Goal: Task Accomplishment & Management: Manage account settings

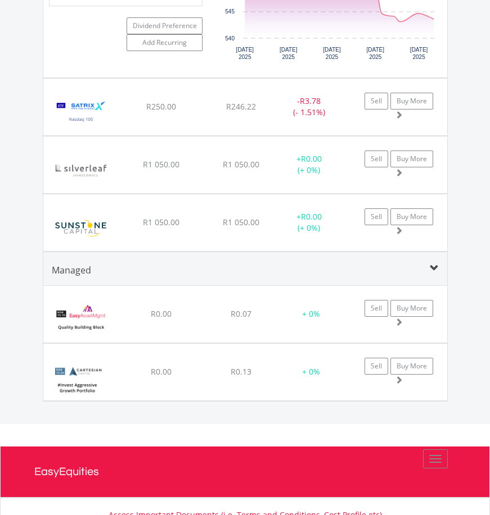
scroll to position [108, 135]
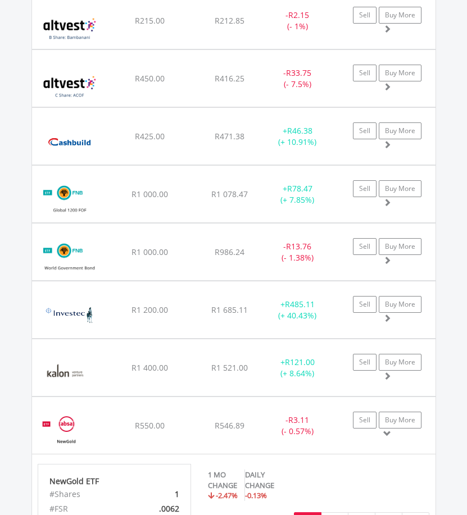
scroll to position [1197, 0]
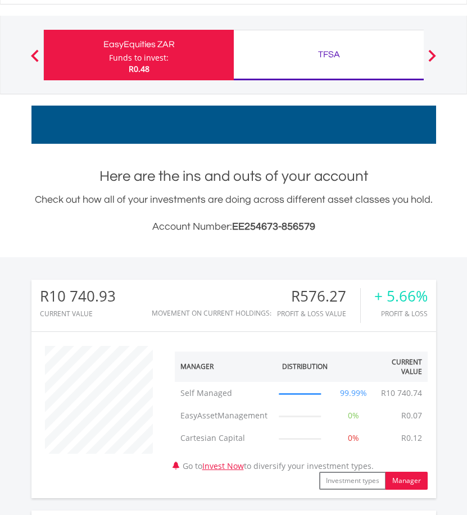
scroll to position [0, 0]
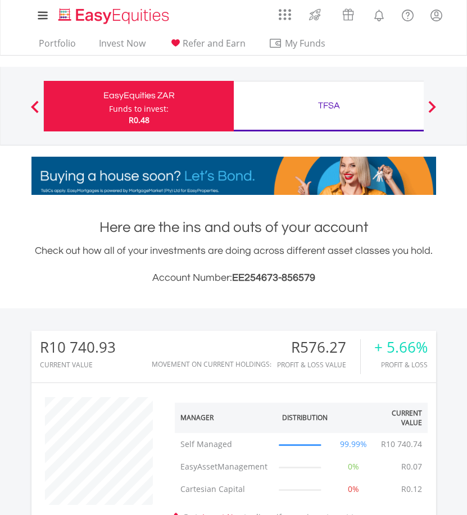
click at [309, 101] on div "TFSA" at bounding box center [329, 106] width 176 height 16
click at [289, 119] on div "TFSA Funds to invest: R0.48" at bounding box center [329, 106] width 191 height 51
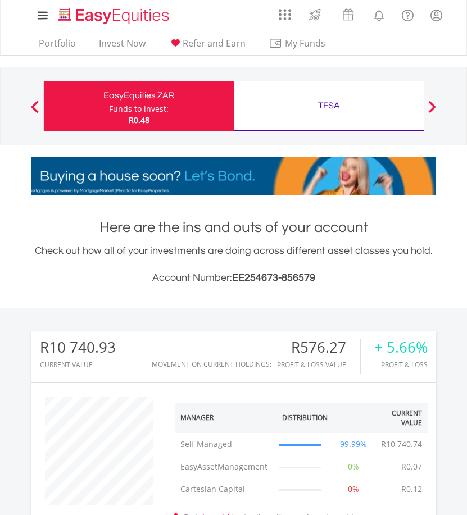
scroll to position [1, 0]
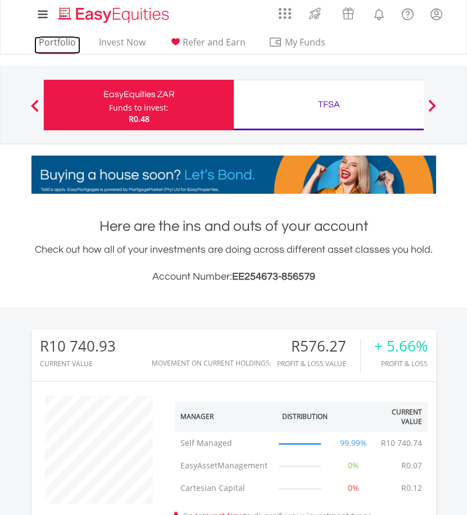
click at [61, 48] on link "Portfolio" at bounding box center [57, 45] width 46 height 17
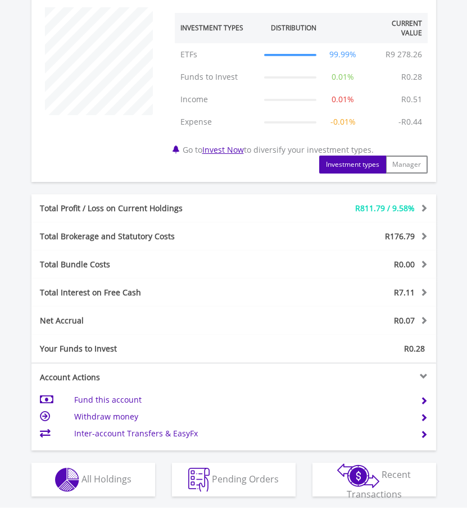
scroll to position [596, 0]
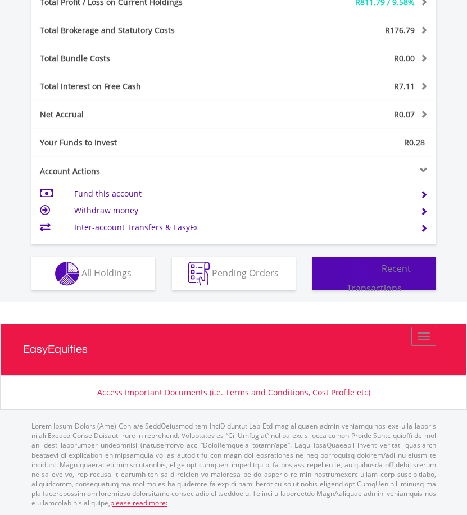
click at [371, 281] on img "button" at bounding box center [358, 269] width 42 height 25
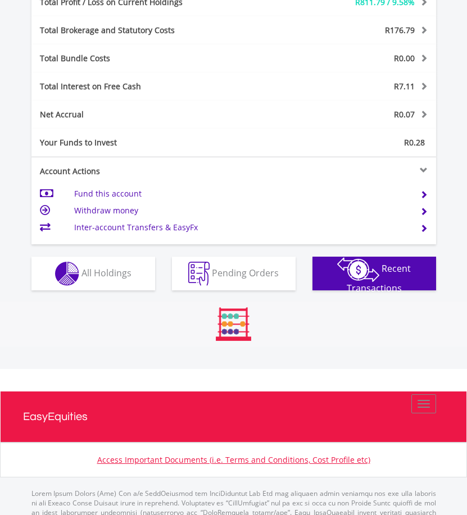
scroll to position [757, 0]
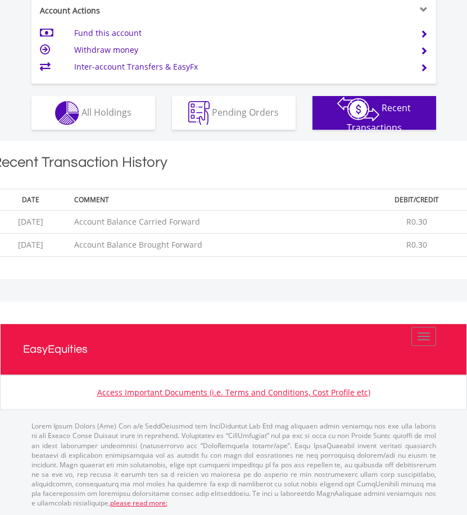
click at [233, 119] on button "Pending Orders Pending Orders" at bounding box center [234, 113] width 124 height 34
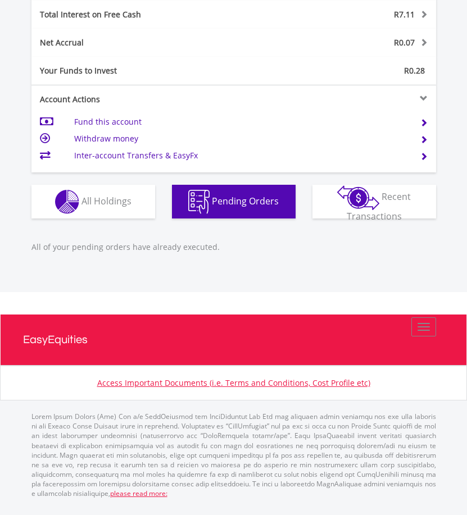
scroll to position [659, 0]
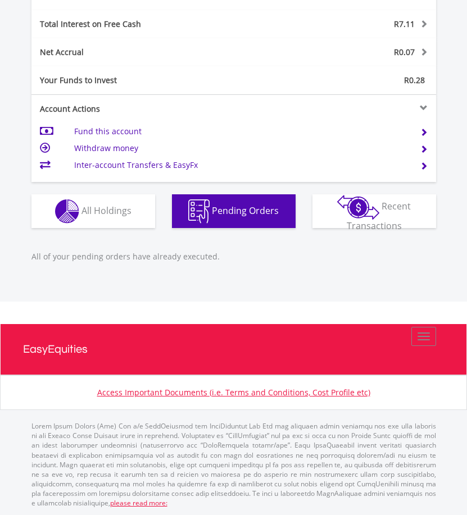
click at [84, 218] on button "Holdings All Holdings" at bounding box center [93, 211] width 124 height 34
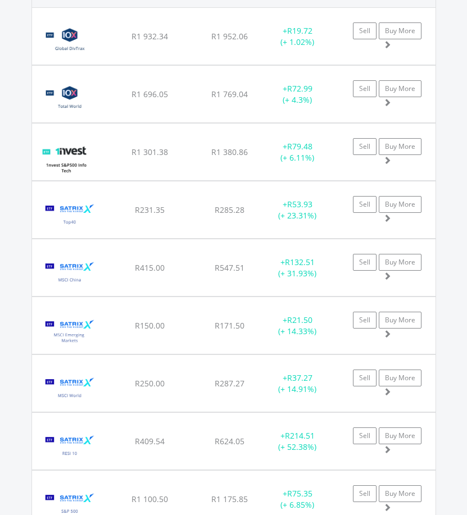
scroll to position [971, 0]
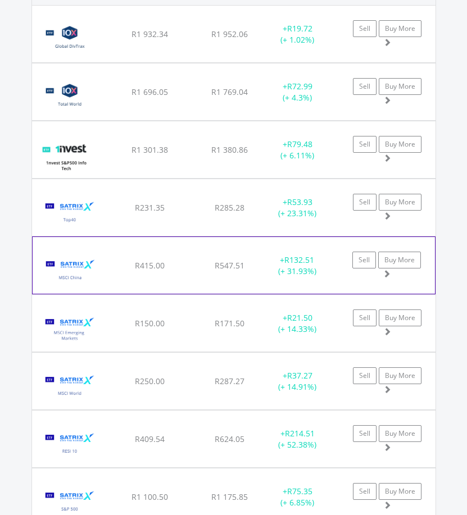
click at [328, 46] on div "+ R132.51 (+ 31.93%)" at bounding box center [297, 34] width 70 height 22
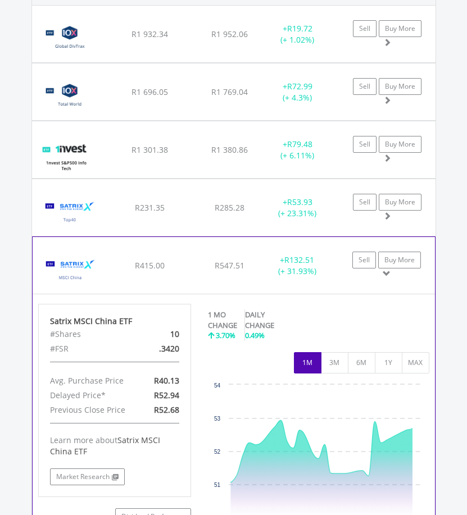
click at [322, 62] on div "﻿ Satrix MSCI China ETF R415.00 R547.51 R52.94 + R132.51 (+ 31.93%) Sell Buy Mo…" at bounding box center [234, 34] width 404 height 57
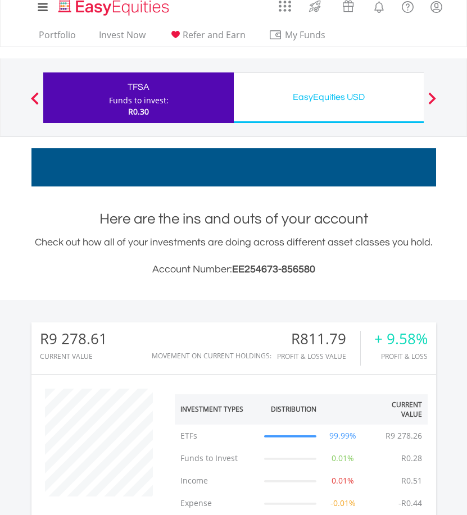
scroll to position [0, 0]
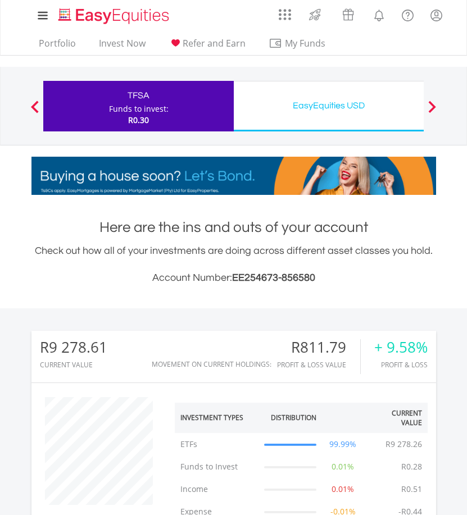
click at [39, 15] on icon at bounding box center [42, 15] width 8 height 8
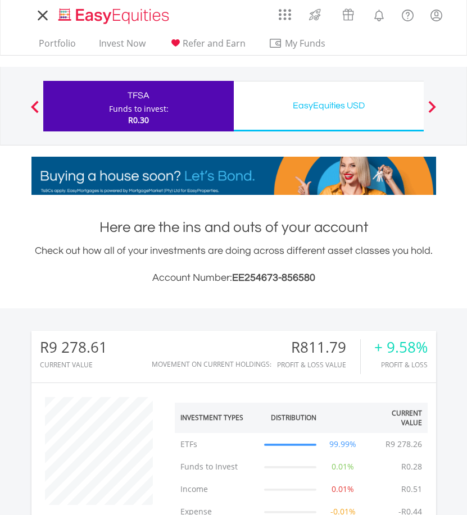
click at [42, 19] on icon at bounding box center [43, 15] width 16 height 14
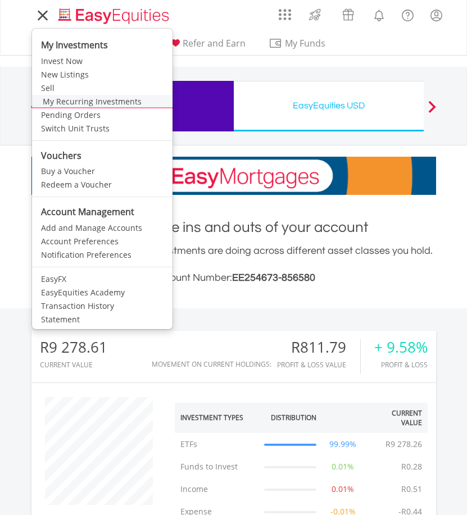
click at [105, 97] on link "My Recurring Investments" at bounding box center [102, 101] width 141 height 13
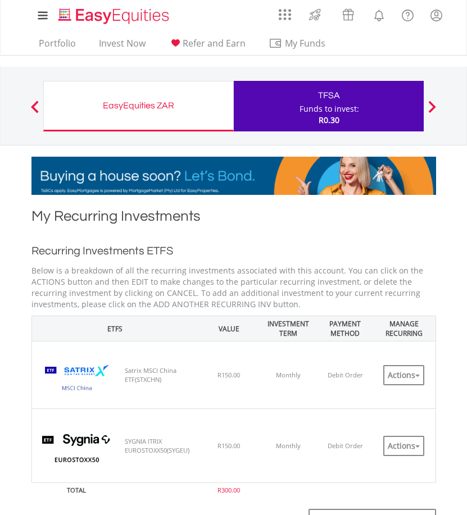
click at [169, 107] on div "EasyEquities ZAR" at bounding box center [139, 106] width 176 height 16
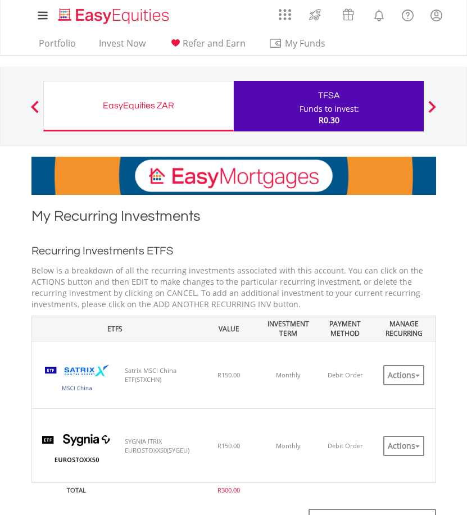
click at [182, 115] on div "EasyEquities ZAR Funds to invest: R0.30" at bounding box center [138, 106] width 191 height 51
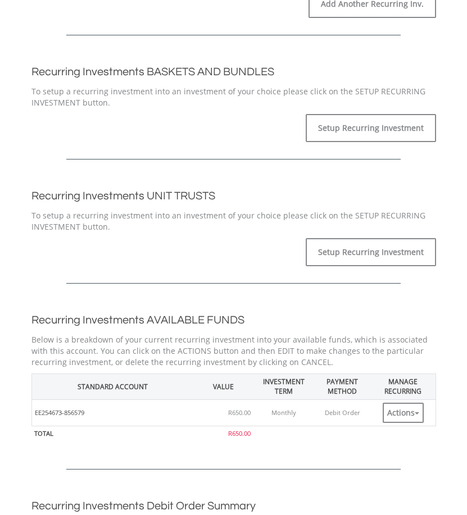
scroll to position [730, 0]
